Goal: Task Accomplishment & Management: Use online tool/utility

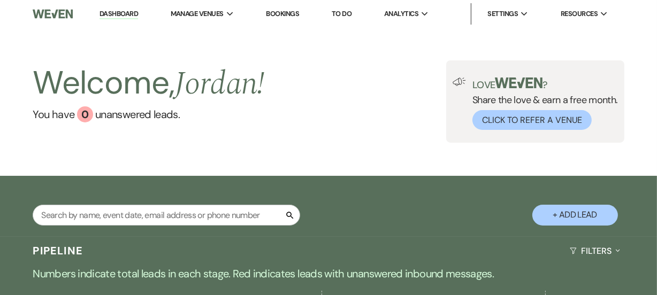
click at [0, 0] on li "Paramount's [PERSON_NAME] Ballroom" at bounding box center [0, 0] width 0 height 0
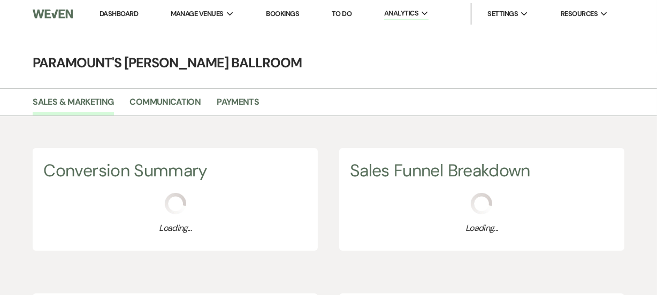
scroll to position [295, 657]
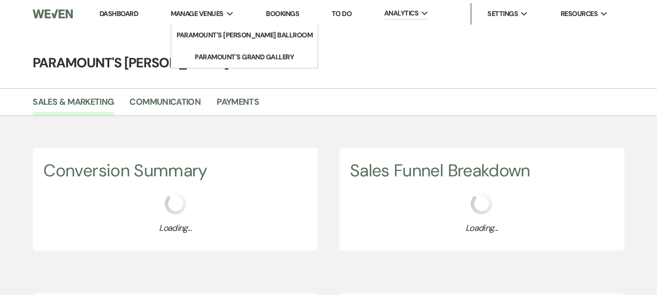
click at [198, 18] on span "Manage Venues" at bounding box center [197, 14] width 53 height 11
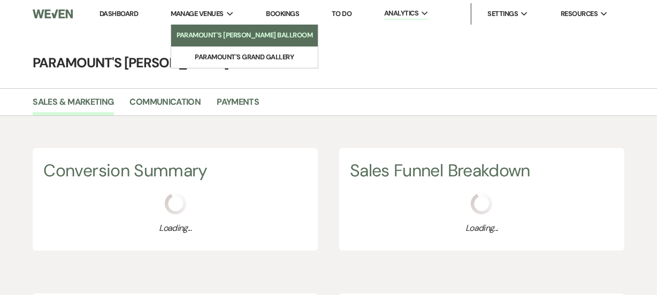
click at [209, 30] on li "Paramount's [PERSON_NAME] Ballroom" at bounding box center [244, 35] width 136 height 11
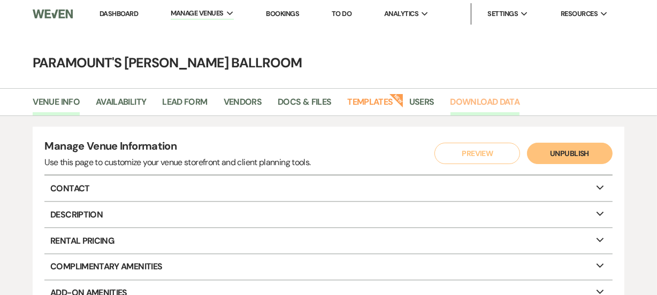
click at [481, 107] on link "Download Data" at bounding box center [485, 105] width 70 height 20
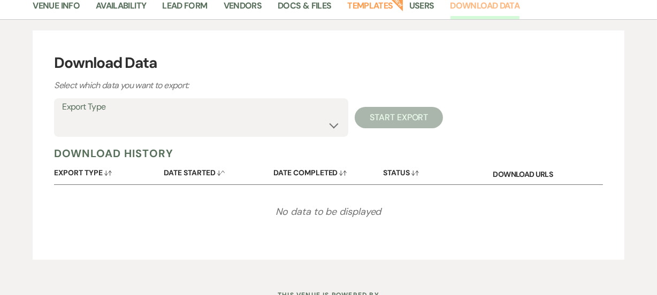
scroll to position [97, 0]
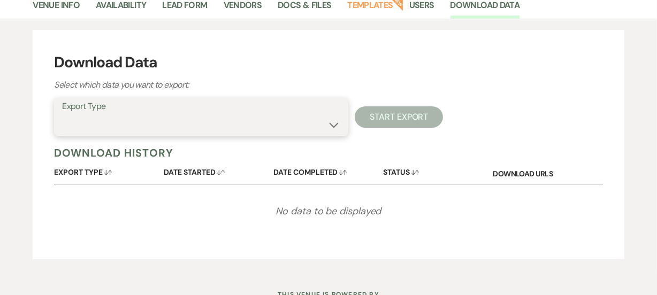
click at [137, 125] on select "Availability Calendar Information Category Templates Contacts Information Event…" at bounding box center [201, 124] width 278 height 21
click at [141, 120] on select "Availability Calendar Information Category Templates Contacts Information Event…" at bounding box center [201, 124] width 278 height 21
select select "contactsInfo"
click at [62, 114] on select "Availability Calendar Information Category Templates Contacts Information Event…" at bounding box center [201, 124] width 278 height 21
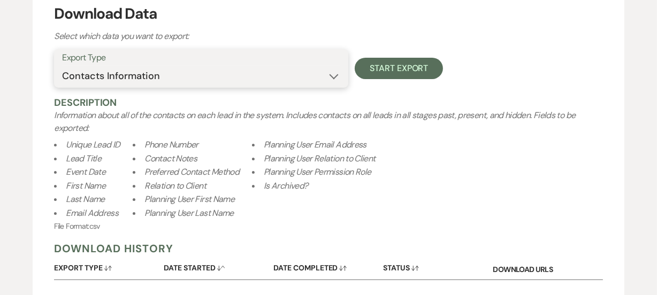
scroll to position [0, 0]
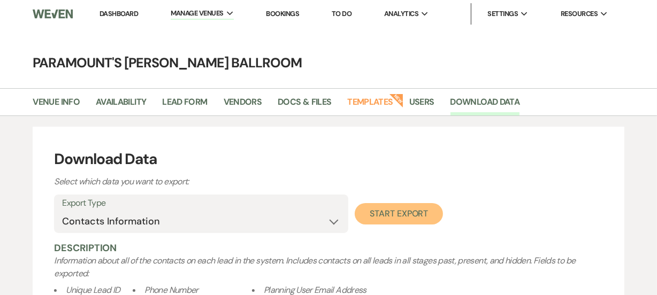
click at [423, 211] on button "Start Export" at bounding box center [398, 213] width 88 height 21
select select
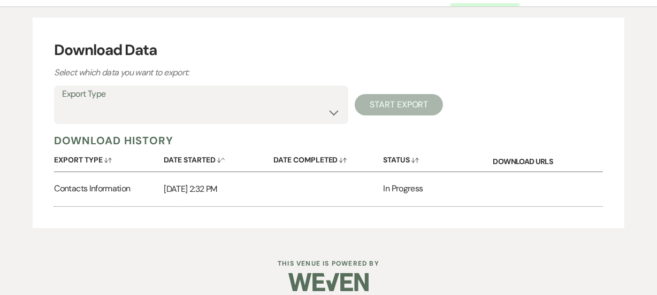
scroll to position [121, 0]
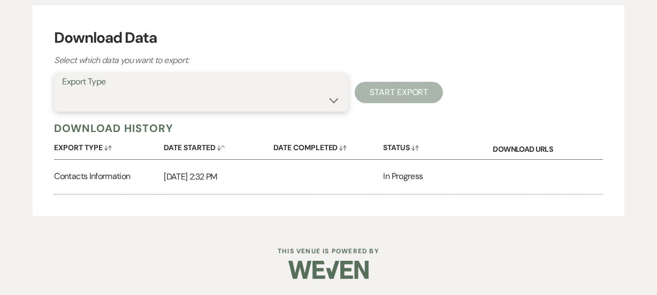
click at [166, 99] on select "Availability Calendar Information Category Templates Contacts Information Event…" at bounding box center [201, 100] width 278 height 21
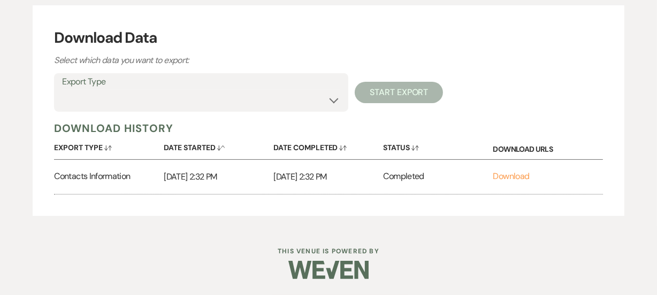
click at [553, 107] on div "Export Type Availability Calendar Information Category Templates Contacts Infor…" at bounding box center [328, 92] width 548 height 38
click at [517, 175] on link "Download" at bounding box center [511, 176] width 36 height 11
